Goal: Task Accomplishment & Management: Complete application form

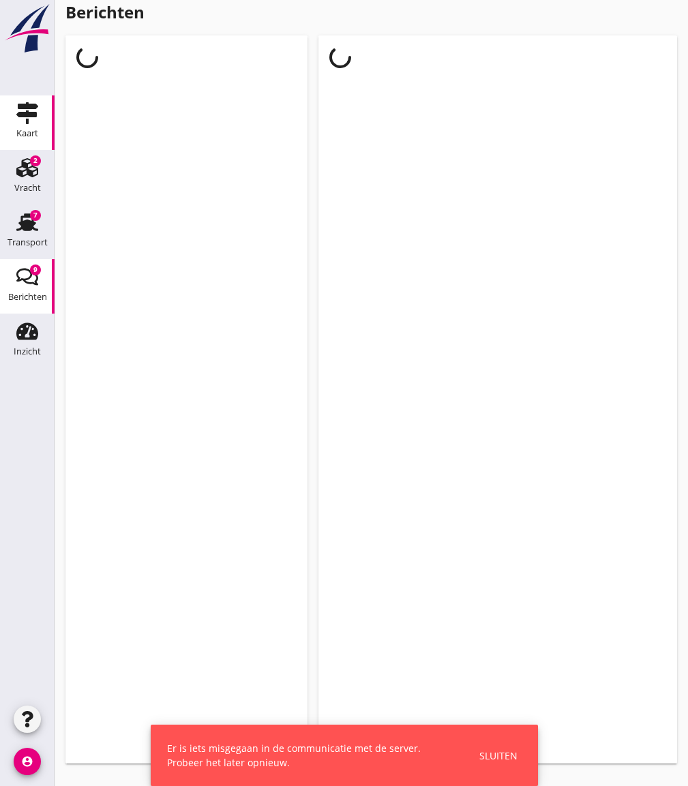
click at [12, 113] on div "Kaart" at bounding box center [27, 113] width 33 height 22
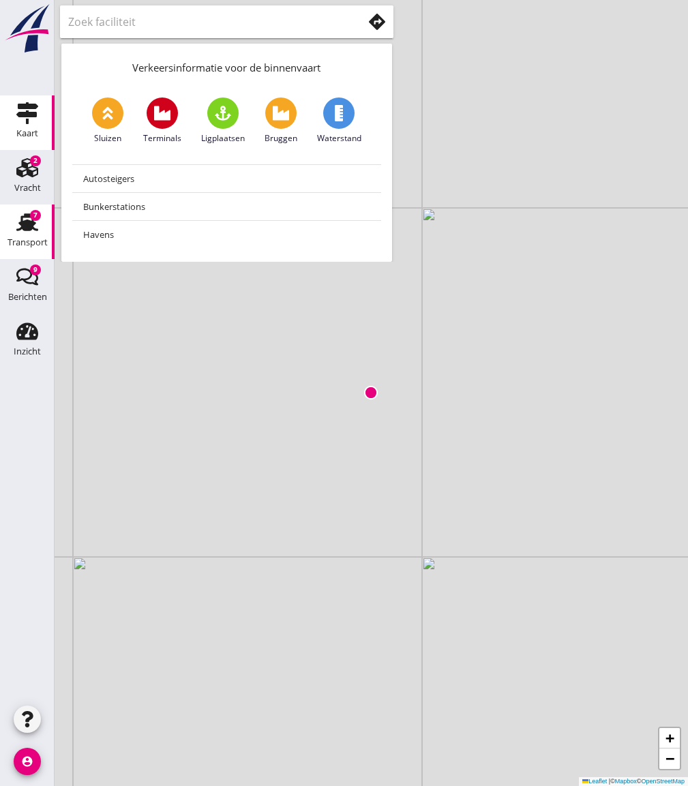
click at [15, 227] on div "Transport" at bounding box center [27, 222] width 33 height 22
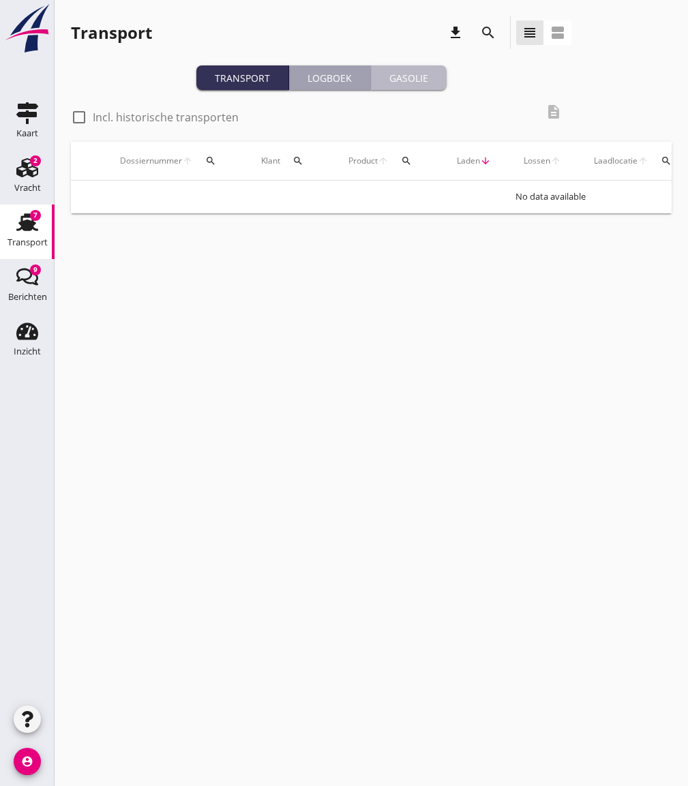
click at [407, 79] on div "Gasolie" at bounding box center [408, 78] width 65 height 14
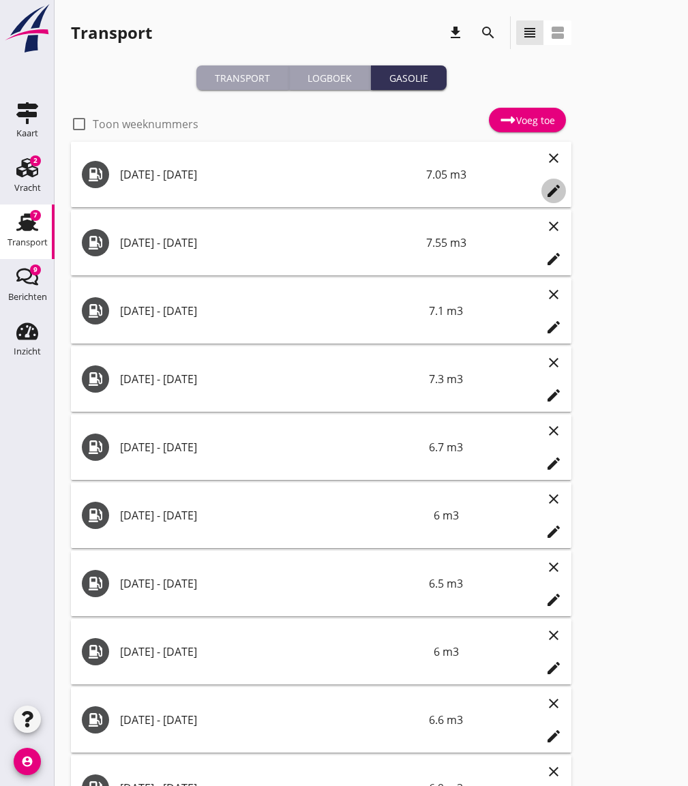
click at [550, 189] on icon "edit" at bounding box center [553, 191] width 16 height 16
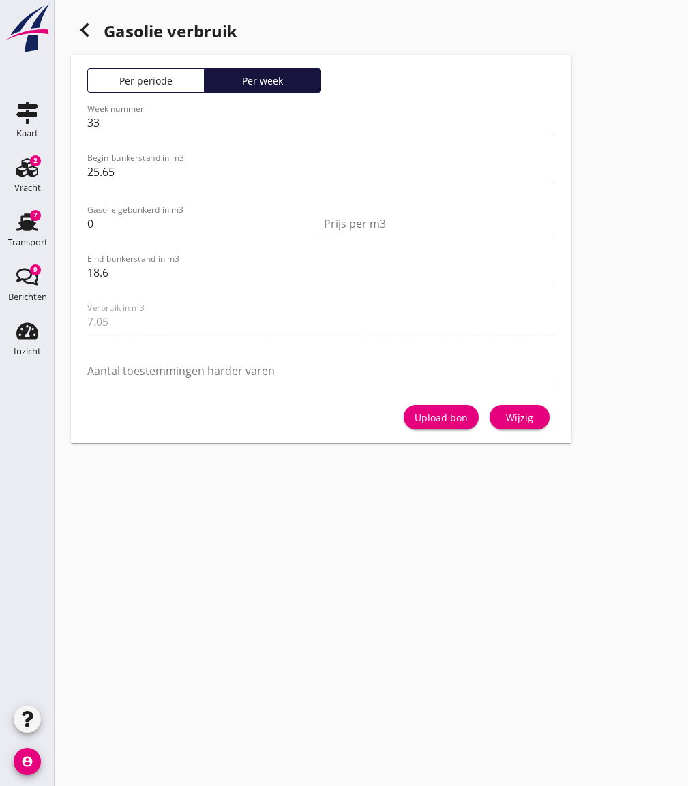
click at [82, 28] on icon at bounding box center [84, 30] width 16 height 16
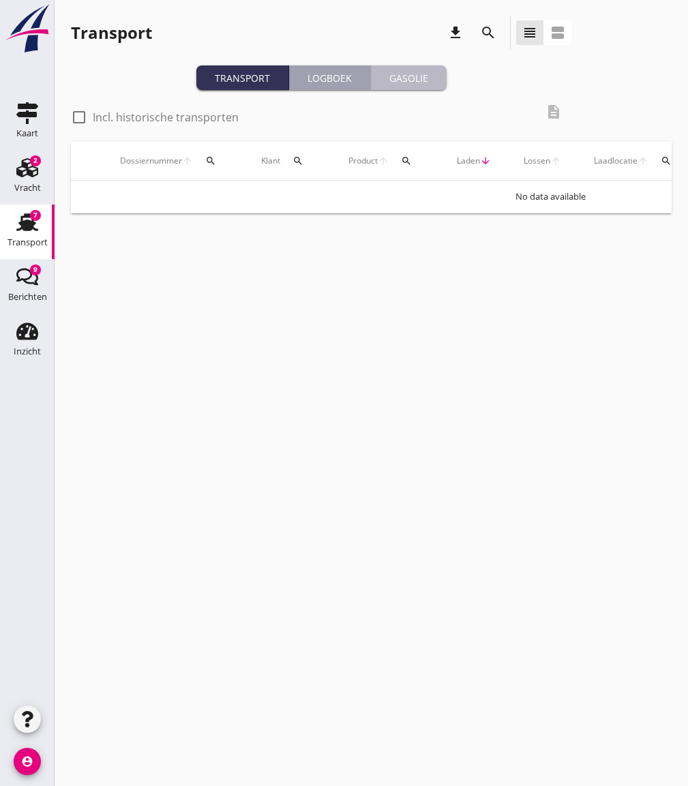
click at [399, 81] on div "Gasolie" at bounding box center [408, 78] width 65 height 14
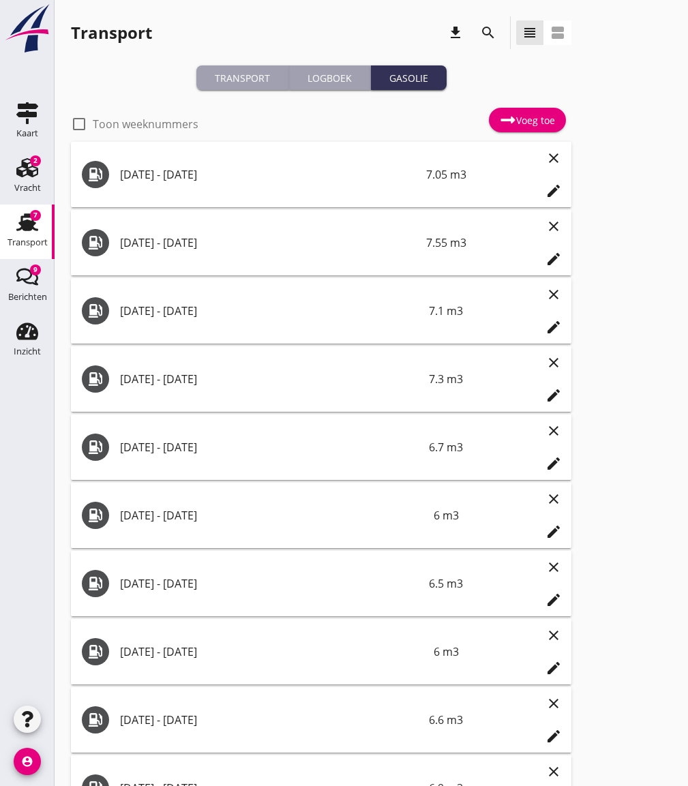
click at [168, 124] on label "Toon weeknummers" at bounding box center [146, 124] width 106 height 14
checkbox input "false"
click at [535, 121] on div "Voeg toe" at bounding box center [527, 120] width 55 height 16
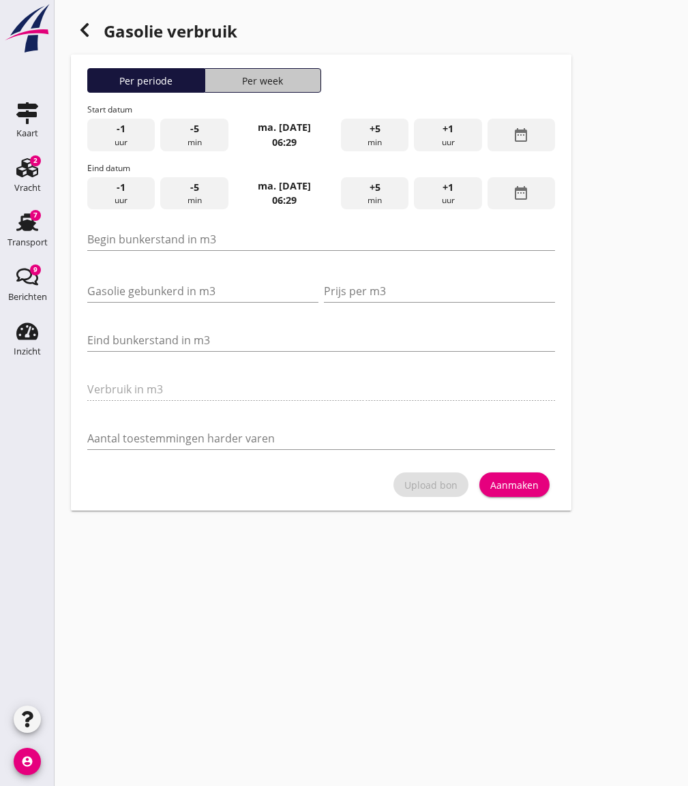
click at [281, 79] on div "Per week" at bounding box center [263, 81] width 105 height 14
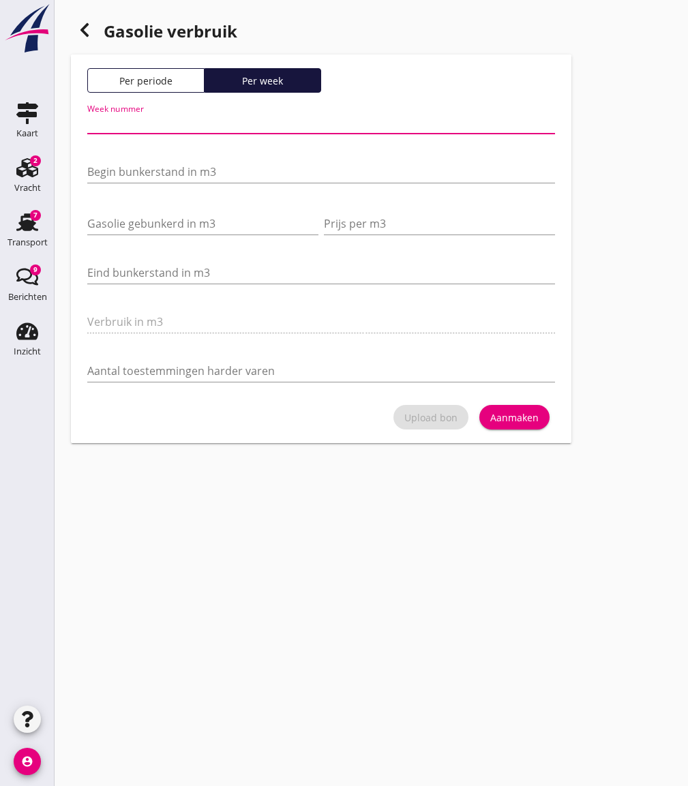
click at [170, 126] on input "Week nummer" at bounding box center [321, 123] width 468 height 22
type input "34"
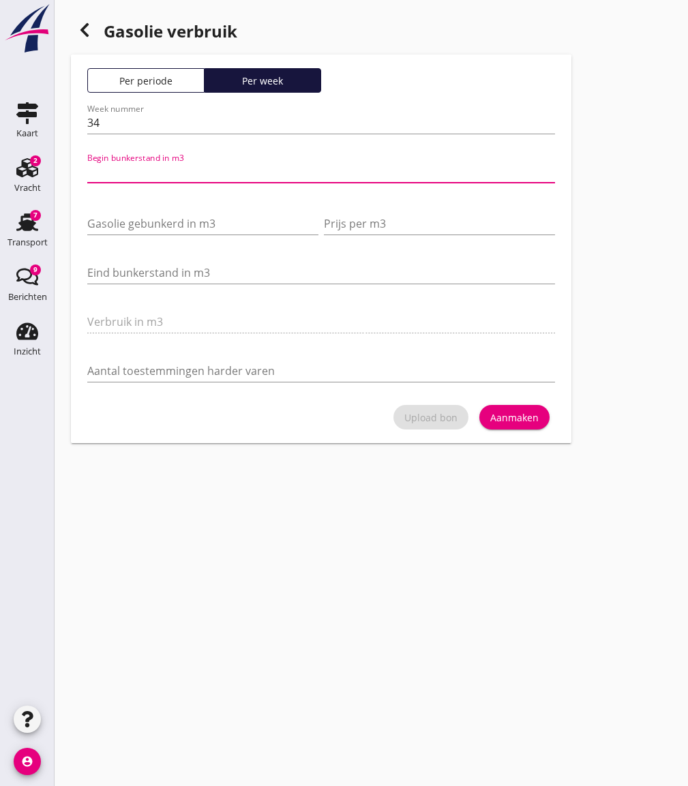
click at [141, 168] on input "Begin bunkerstand in m3" at bounding box center [321, 172] width 468 height 22
type input "18"
type input "18.600"
click at [102, 221] on input "Gasolie gebunkerd in m3" at bounding box center [202, 224] width 231 height 22
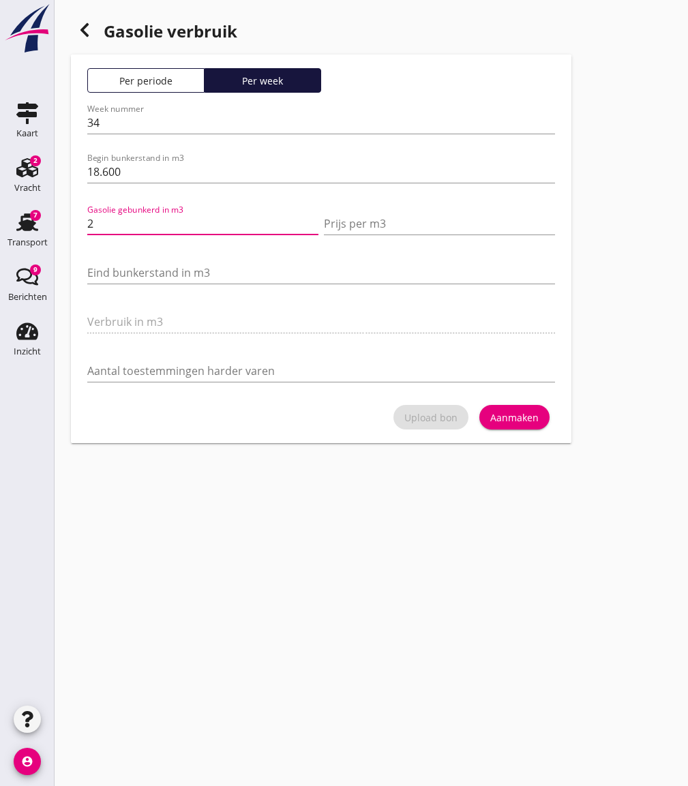
type input "20"
type input "20.000"
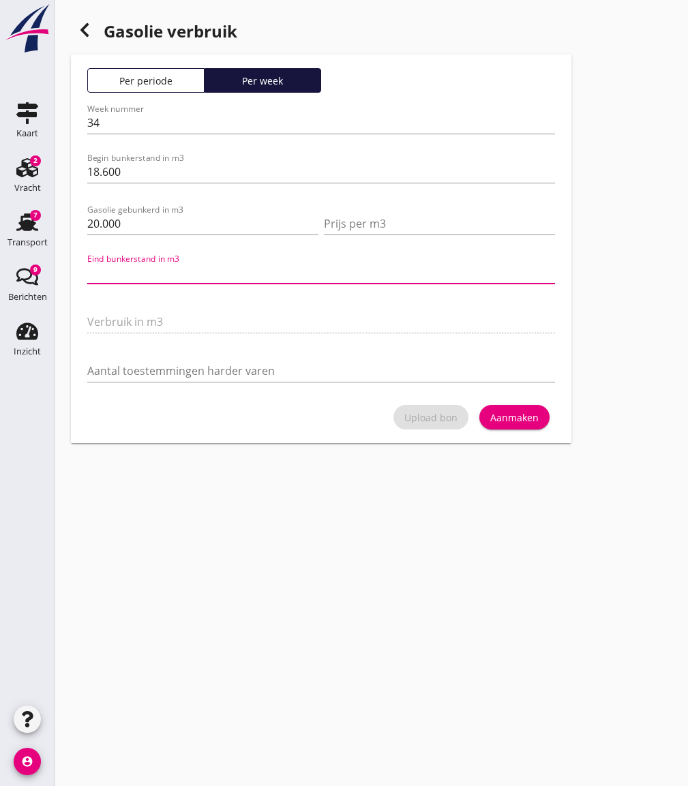
click at [104, 266] on input "Eind bunkerstand in m3" at bounding box center [321, 273] width 468 height 22
type input "35.6"
type input "3"
type input "7.6"
type input "31"
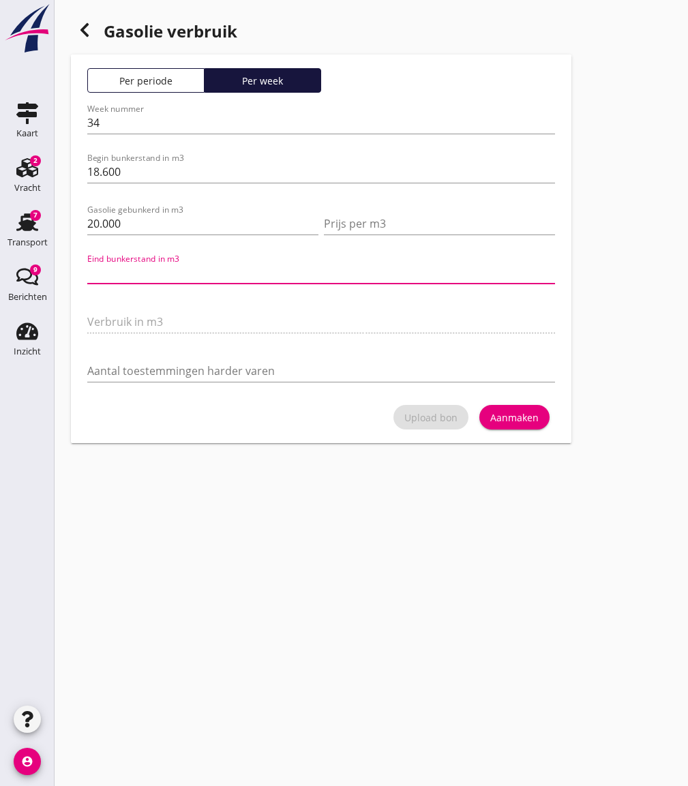
type input "7.3"
type input "31.300"
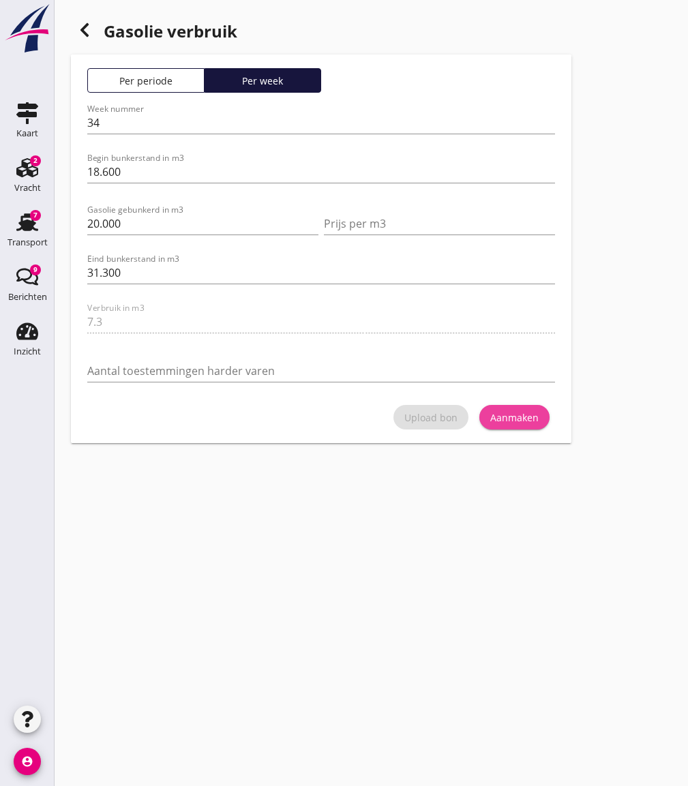
click at [521, 412] on div "Aanmaken" at bounding box center [514, 417] width 48 height 14
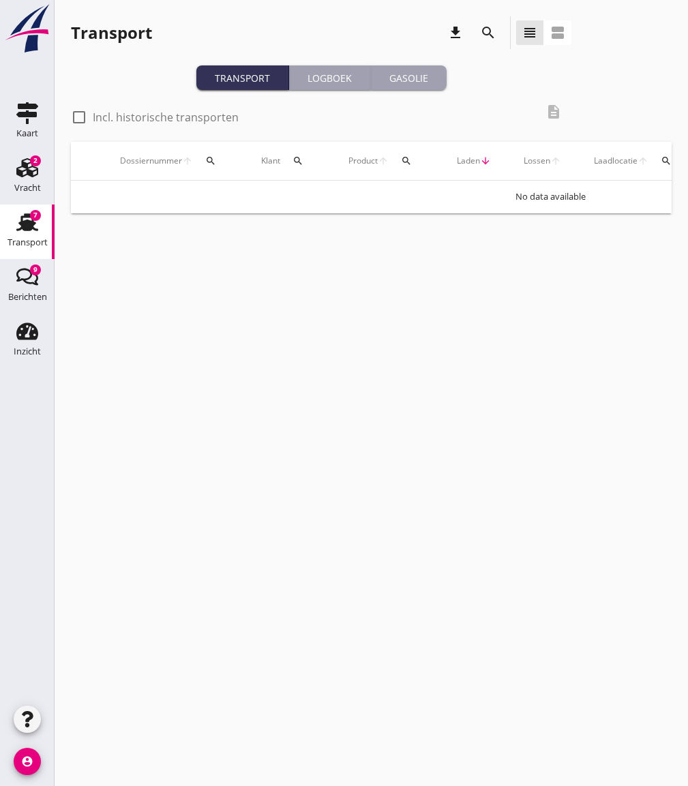
click at [403, 78] on div "Gasolie" at bounding box center [408, 78] width 65 height 14
